Goal: Transaction & Acquisition: Purchase product/service

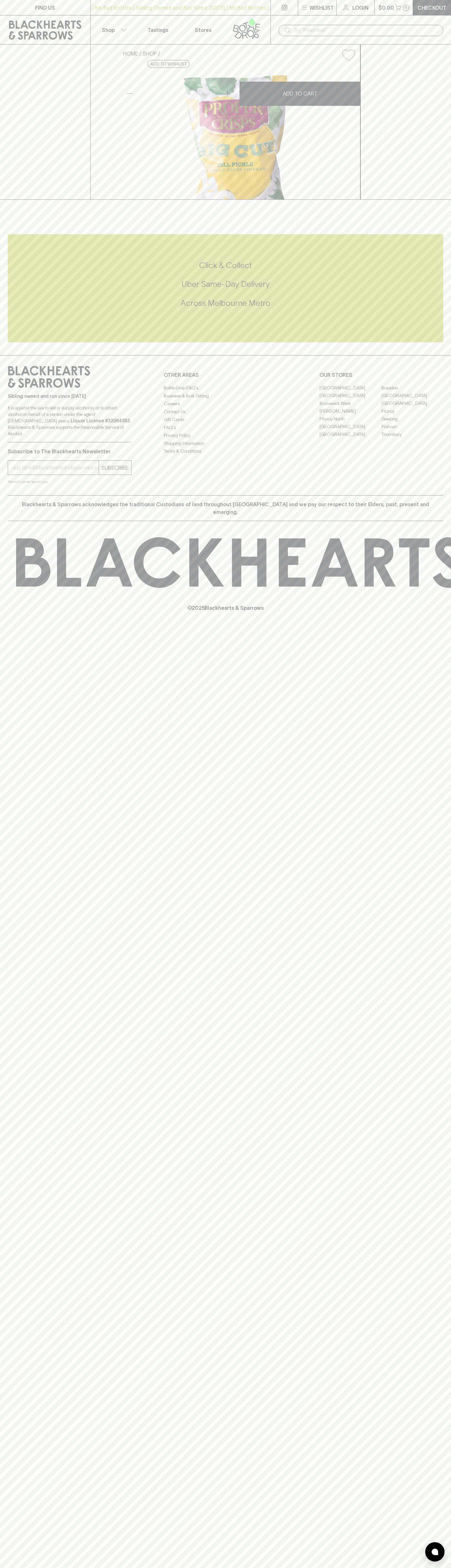
click at [378, 22] on div "​" at bounding box center [360, 30] width 181 height 29
click at [425, 1022] on div "FIND US | No Bad Bottles | Sibling Owned and Run Since 2006 | No Bad Bottles | …" at bounding box center [226, 784] width 451 height 1568
click at [377, 1568] on html "FIND US | No Bad Bottles | Sibling Owned and Run Since 2006 | No Bad Bottles | …" at bounding box center [226, 784] width 451 height 1568
click at [12, 1138] on div "FIND US | No Bad Bottles | Sibling Owned and Run Since 2006 | No Bad Bottles | …" at bounding box center [226, 784] width 451 height 1568
